Goal: Task Accomplishment & Management: Manage account settings

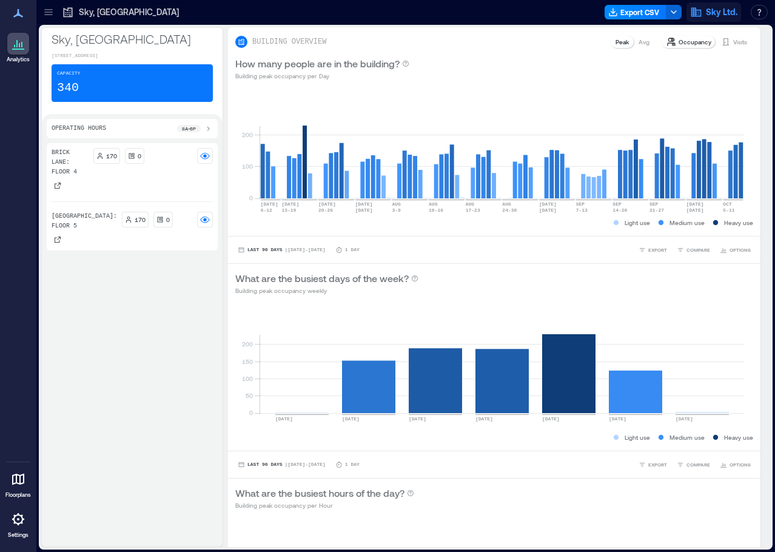
click at [720, 10] on span "Sky Ltd." at bounding box center [722, 12] width 32 height 12
click at [691, 61] on button "Your account" at bounding box center [683, 60] width 112 height 19
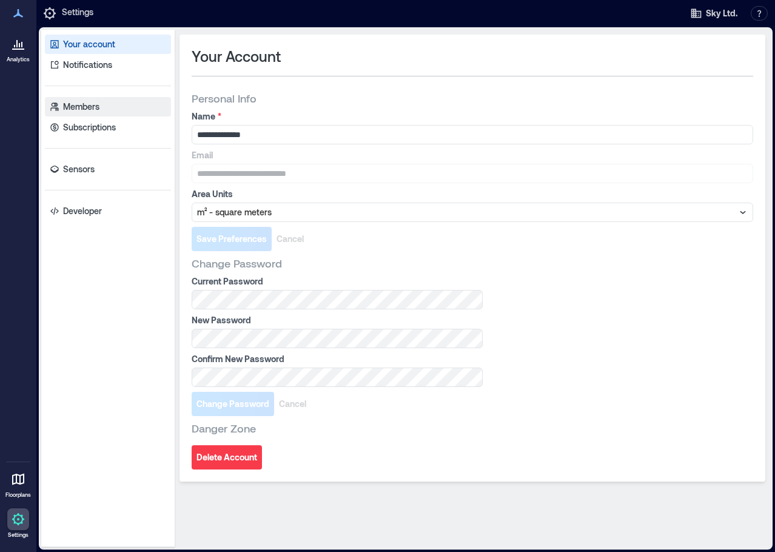
click at [64, 110] on p "Members" at bounding box center [81, 107] width 36 height 12
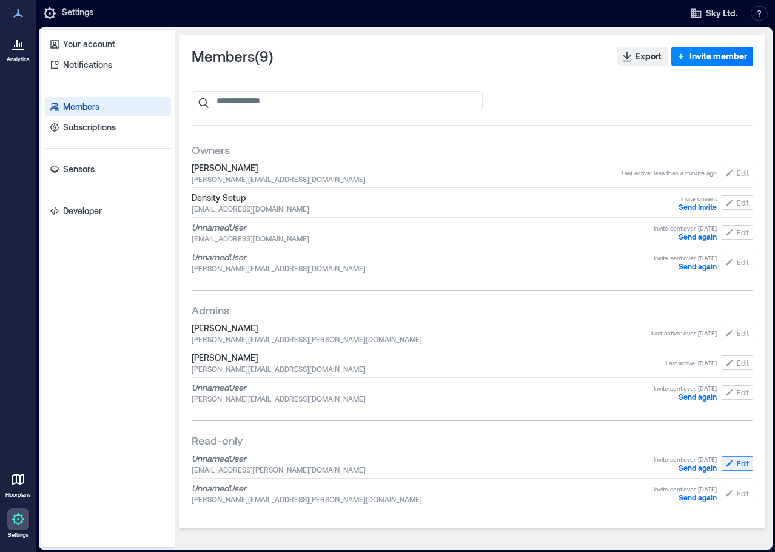
click at [741, 463] on span "Edit" at bounding box center [743, 464] width 12 height 10
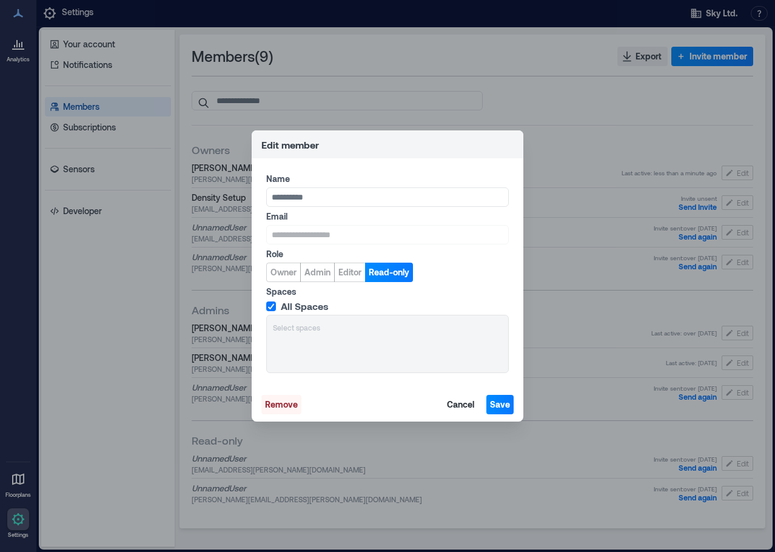
click at [268, 403] on span "Remove" at bounding box center [281, 404] width 33 height 12
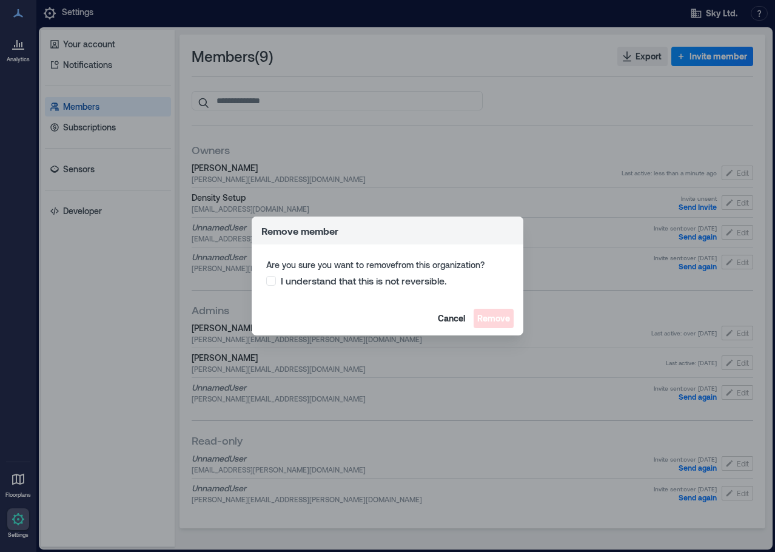
click at [267, 281] on span at bounding box center [271, 281] width 10 height 10
click at [491, 314] on span "Remove" at bounding box center [493, 318] width 33 height 12
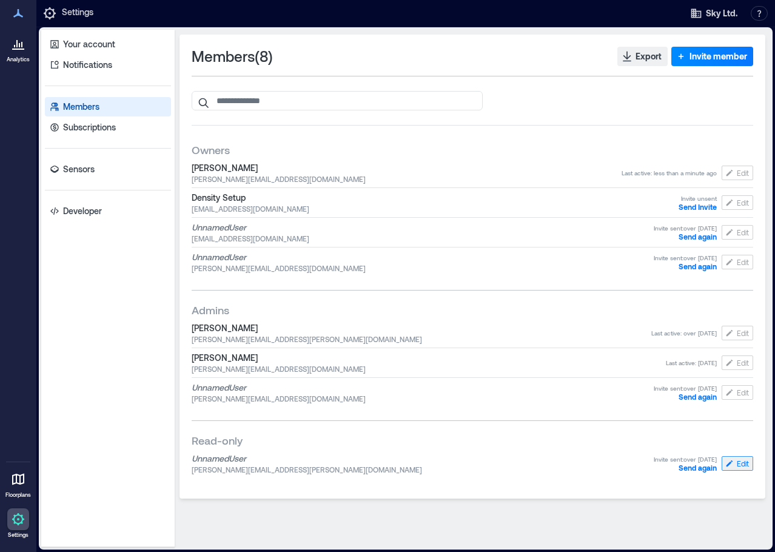
click at [739, 460] on span "Edit" at bounding box center [743, 464] width 12 height 10
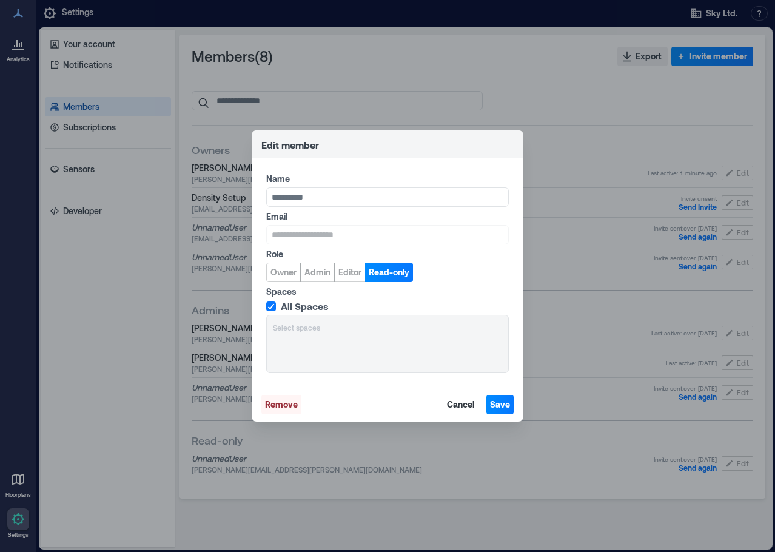
click at [281, 401] on span "Remove" at bounding box center [281, 404] width 33 height 12
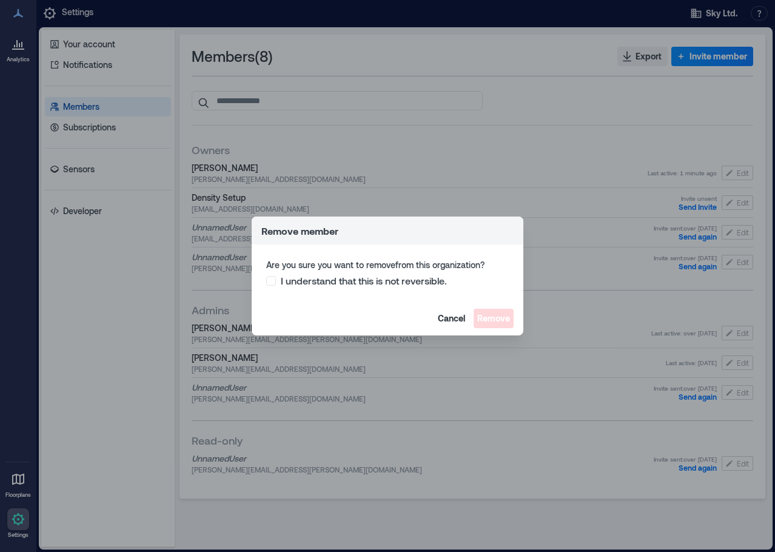
click at [272, 278] on span at bounding box center [271, 281] width 10 height 10
click at [494, 320] on span "Remove" at bounding box center [493, 318] width 33 height 12
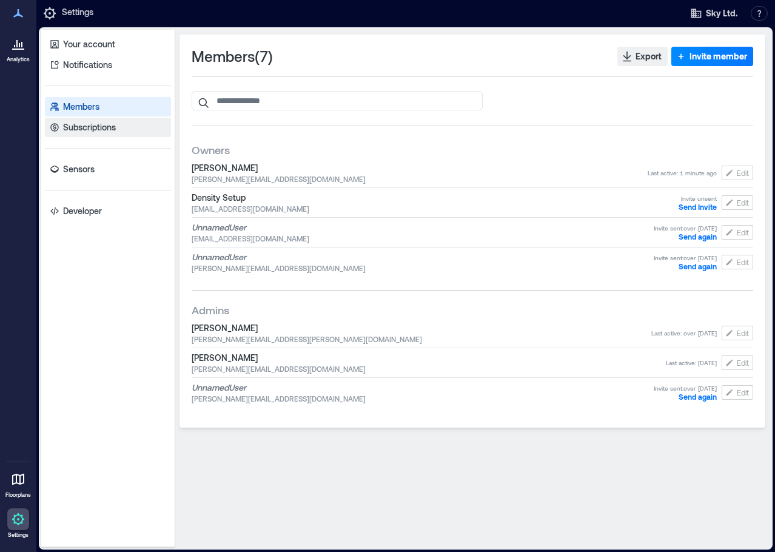
click at [81, 130] on p "Subscriptions" at bounding box center [89, 127] width 53 height 12
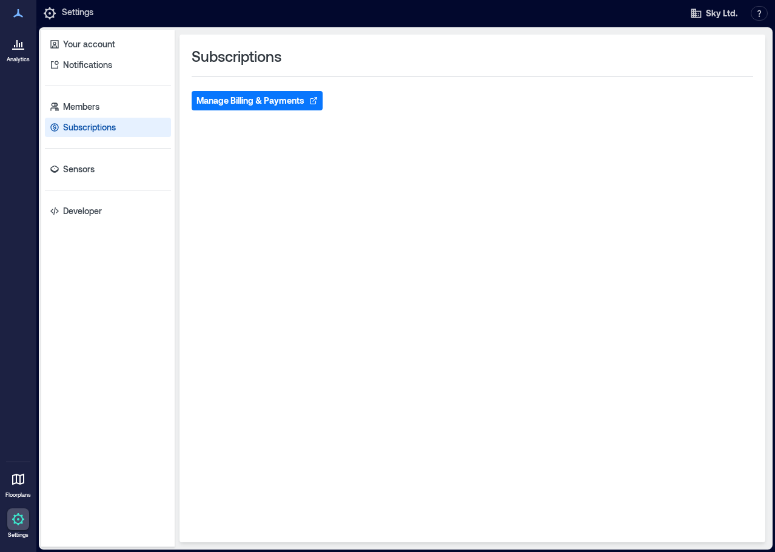
click at [228, 99] on button "Manage Billing & Payments" at bounding box center [257, 100] width 131 height 19
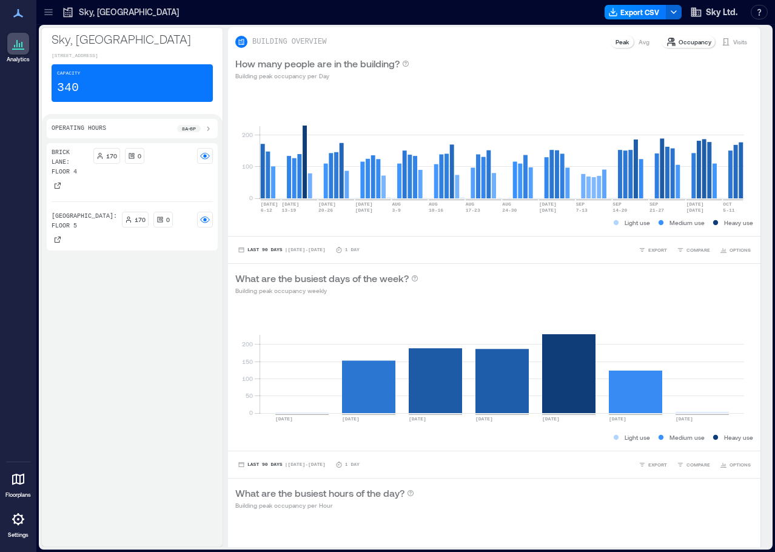
click at [19, 518] on icon at bounding box center [18, 519] width 15 height 15
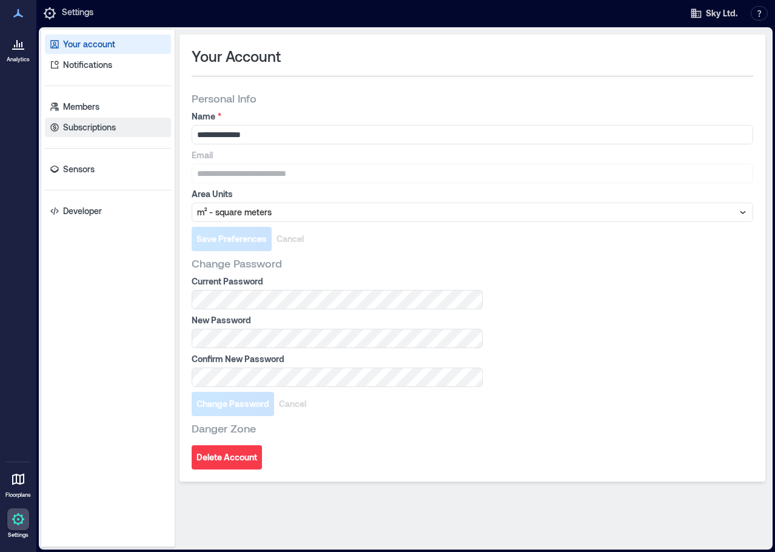
click at [108, 126] on p "Subscriptions" at bounding box center [89, 127] width 53 height 12
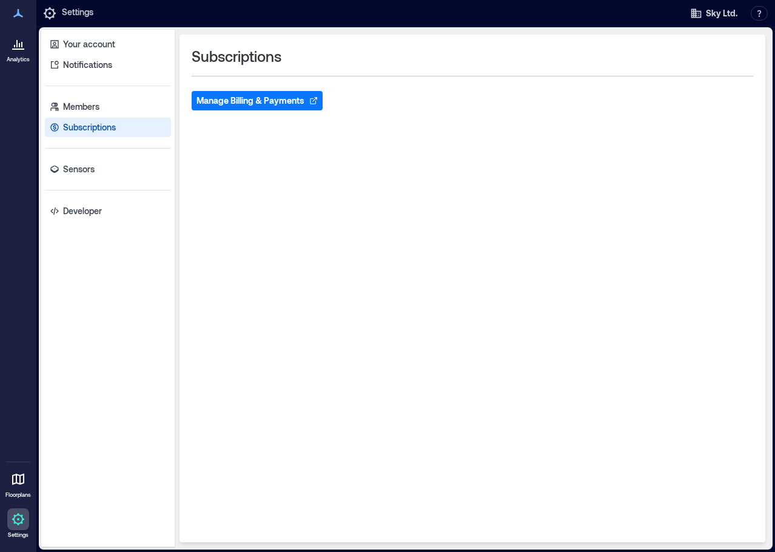
click at [297, 103] on button "Manage Billing & Payments" at bounding box center [257, 100] width 131 height 19
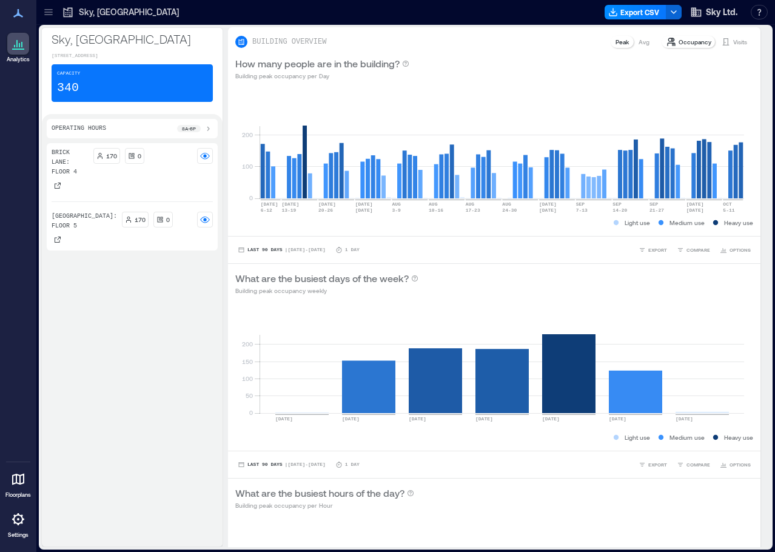
click at [50, 11] on icon at bounding box center [48, 12] width 12 height 12
